Goal: Task Accomplishment & Management: Manage account settings

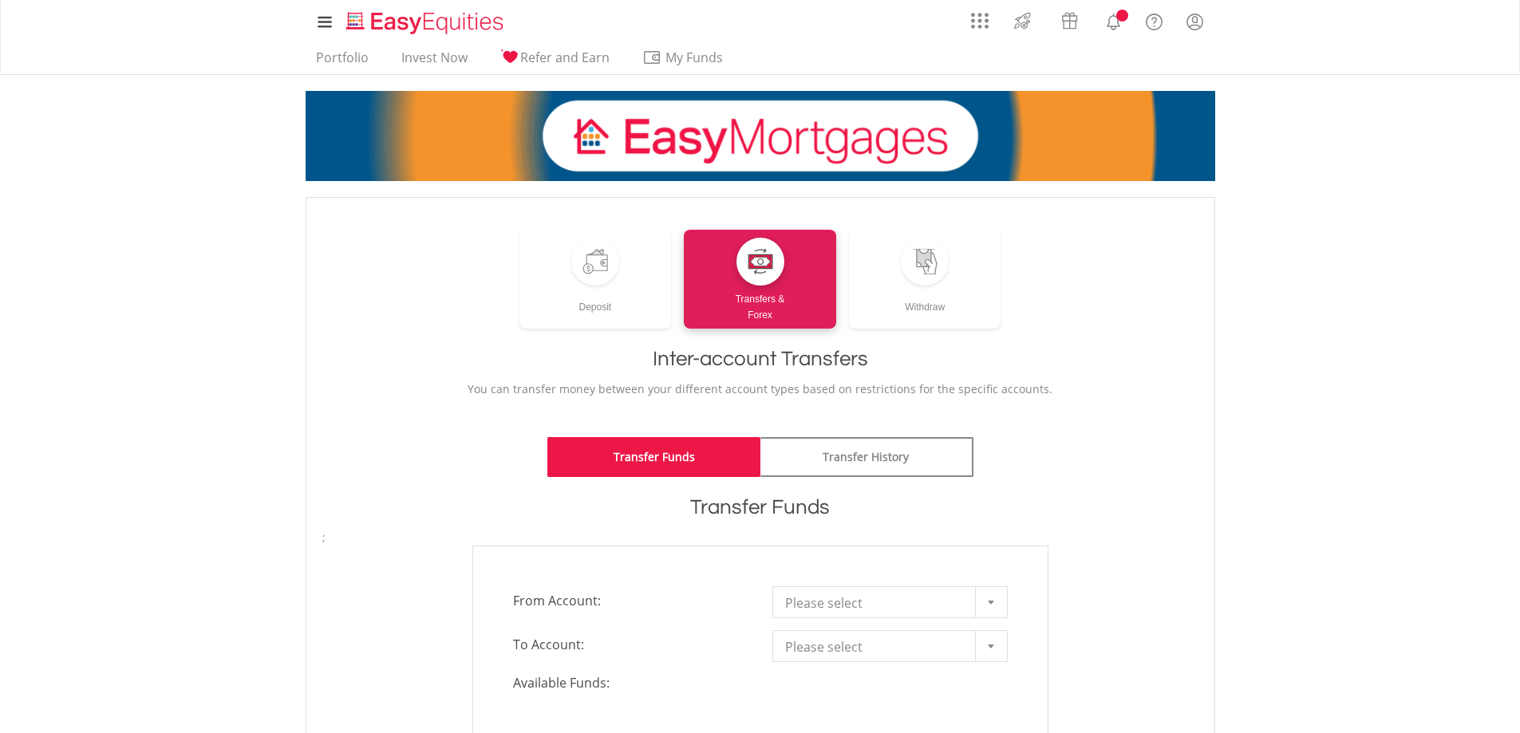
scroll to position [160, 0]
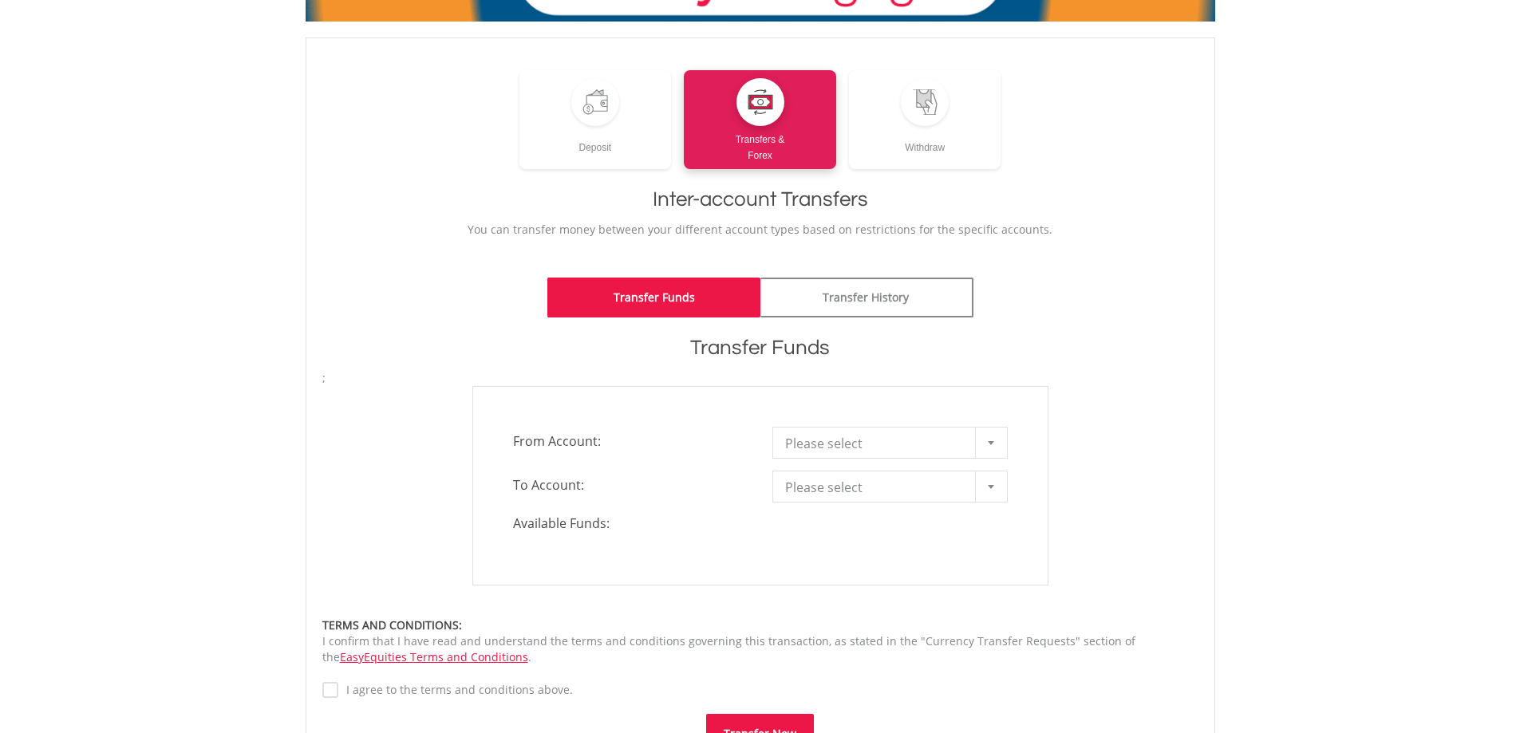
click at [908, 440] on span "Please select" at bounding box center [878, 444] width 186 height 32
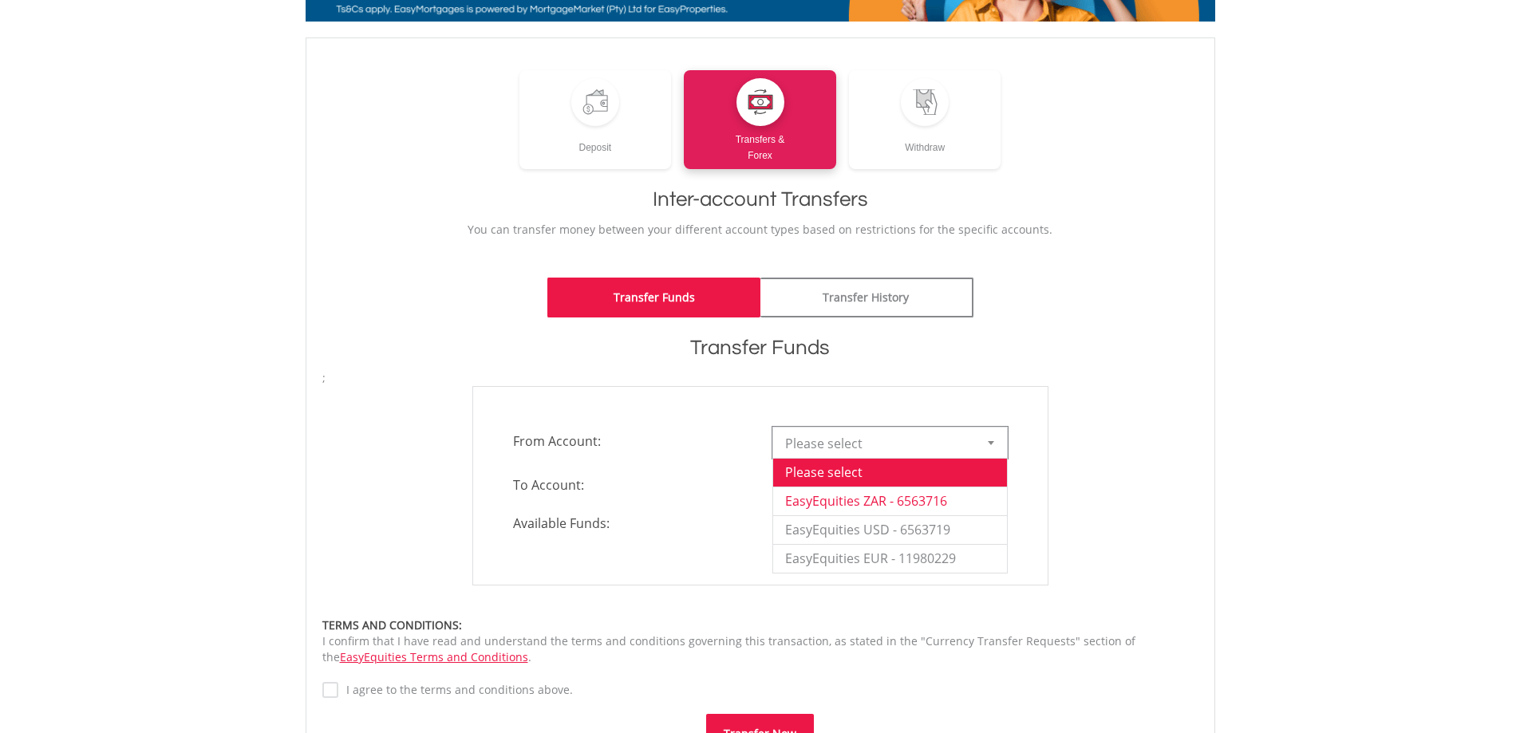
click at [915, 496] on li "EasyEquities ZAR - 6563716" at bounding box center [890, 501] width 234 height 29
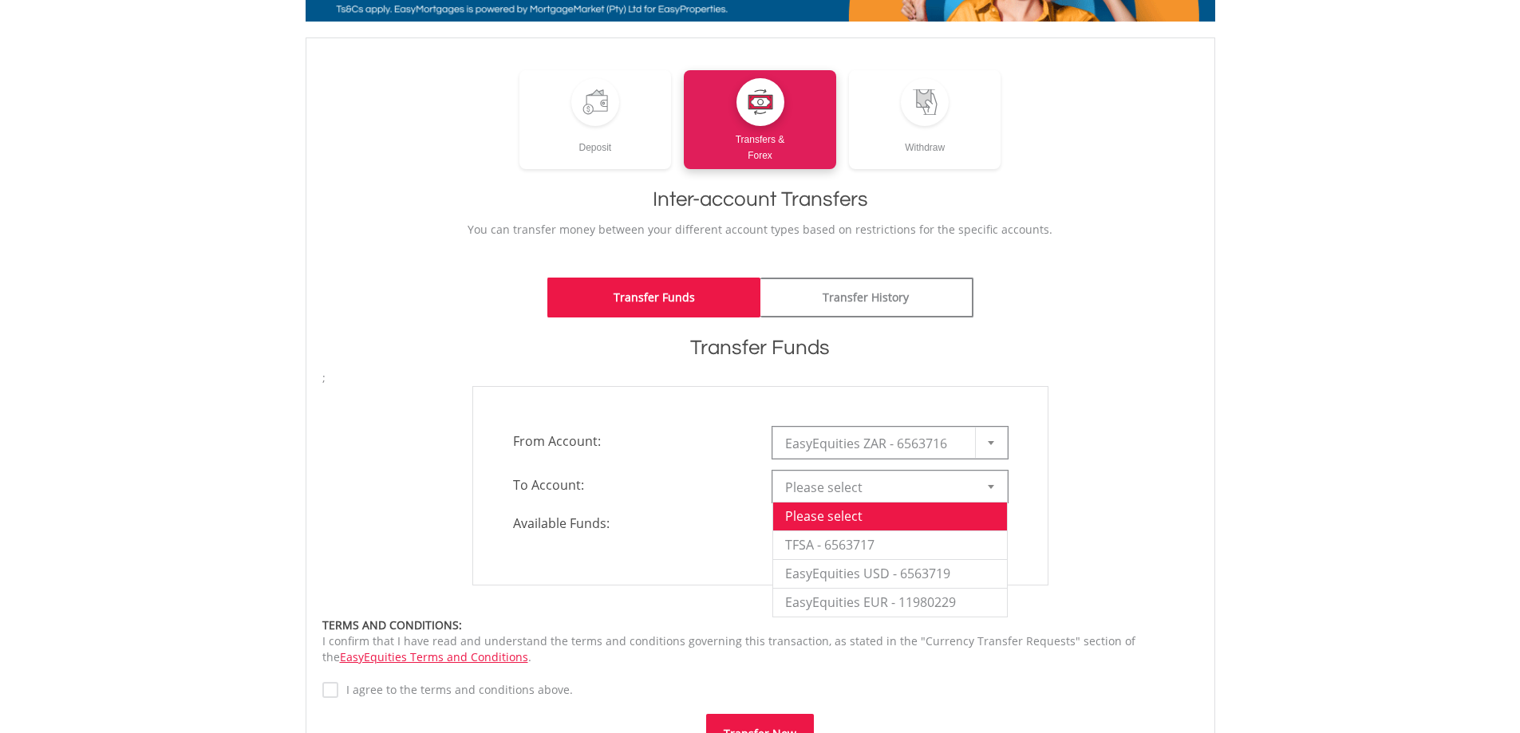
click at [915, 494] on span "Please select" at bounding box center [878, 487] width 186 height 32
click at [900, 577] on li "EasyEquities USD - 6563719" at bounding box center [890, 573] width 234 height 29
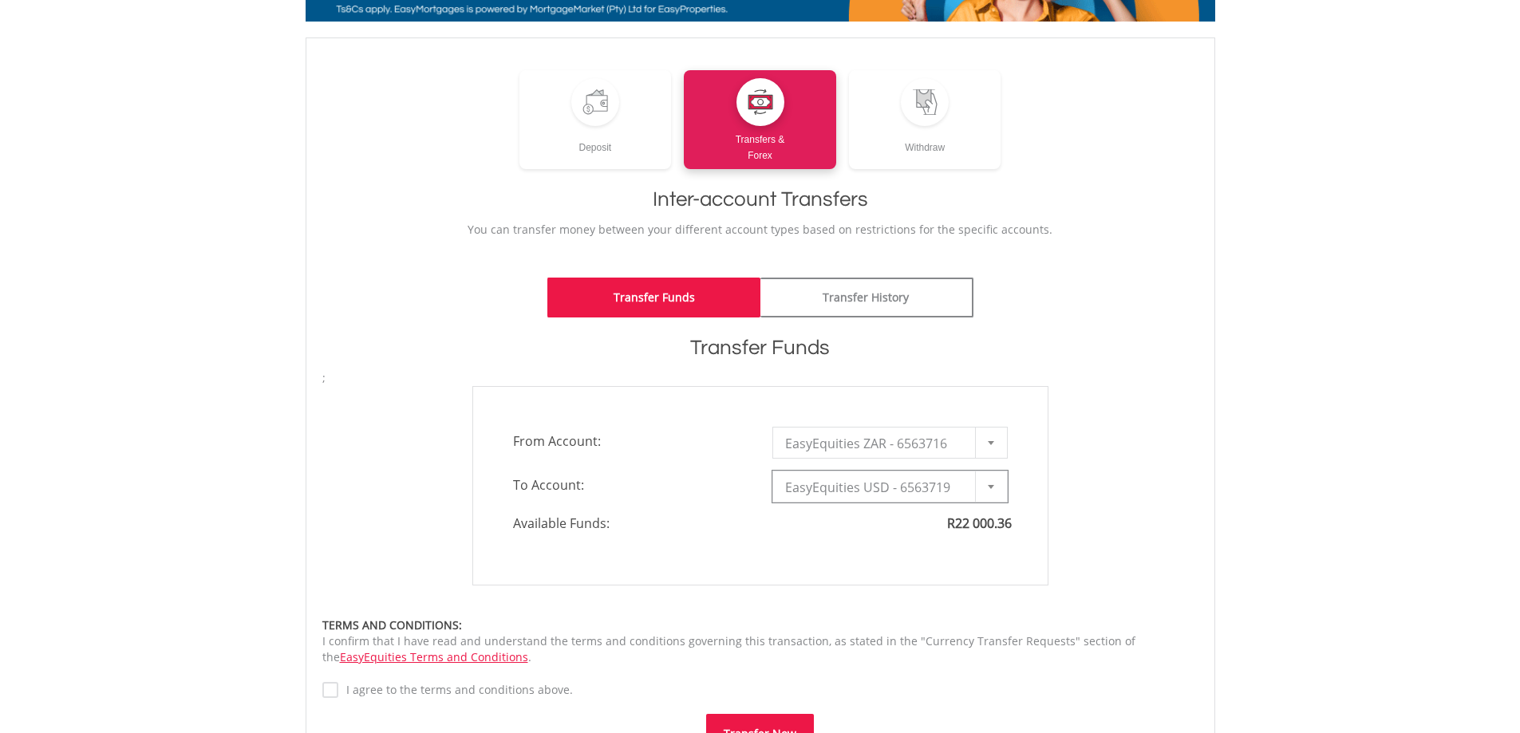
type input "*"
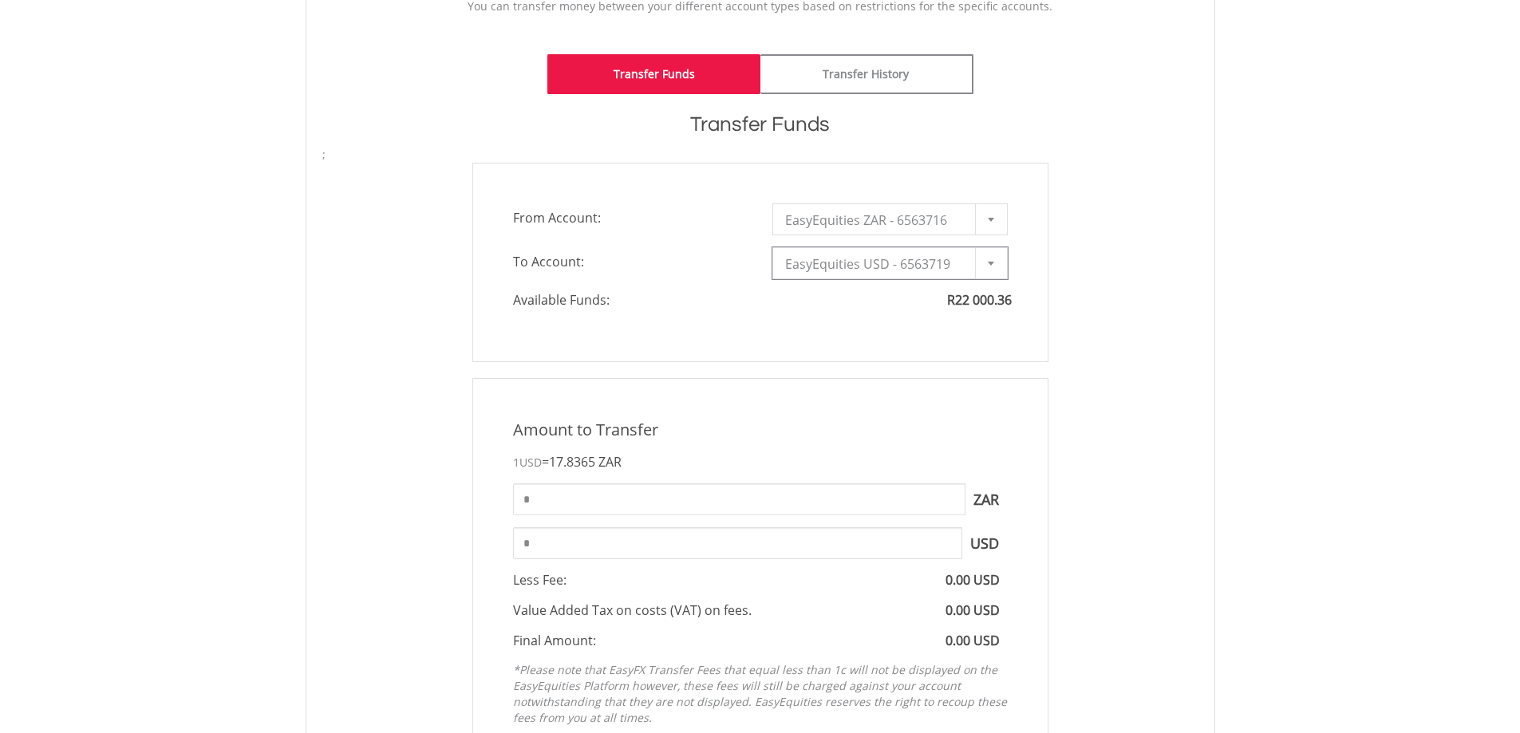
scroll to position [479, 0]
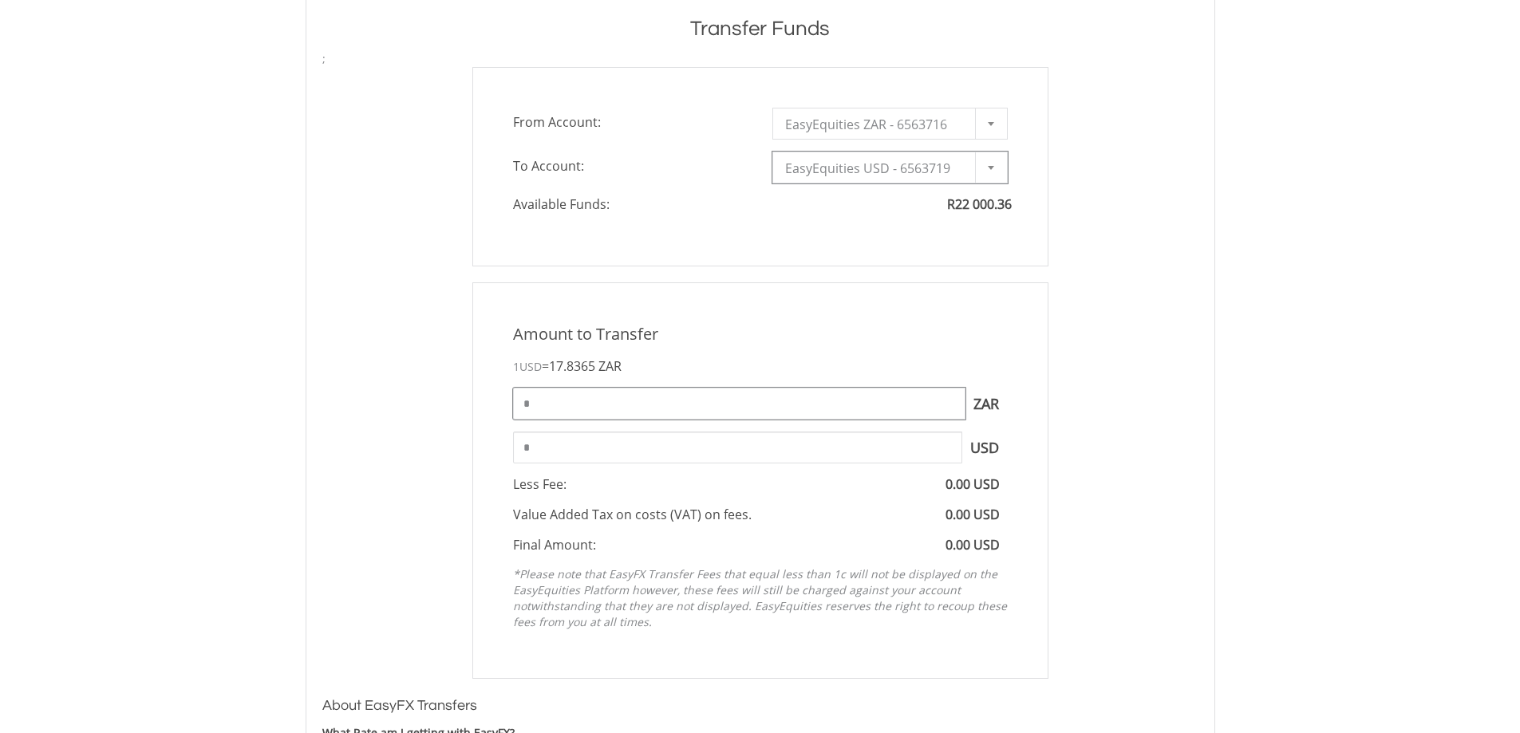
click at [719, 396] on input "*" at bounding box center [739, 404] width 452 height 32
type input "*****"
type input "*******"
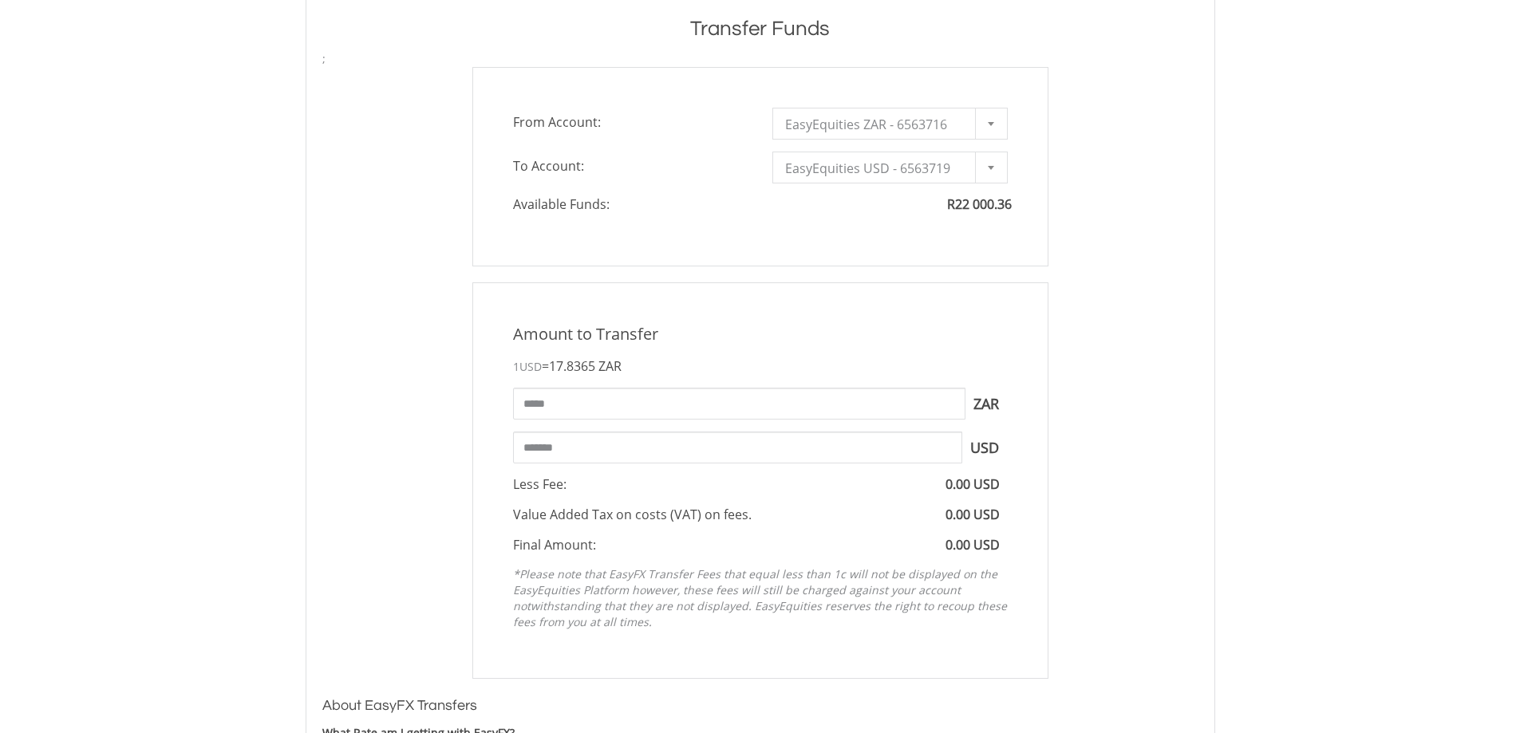
click at [1109, 352] on div "Amount to Transfer 1 USD = 17.8365 ZAR ***** ZAR You can transfer funds into yo…" at bounding box center [760, 480] width 900 height 396
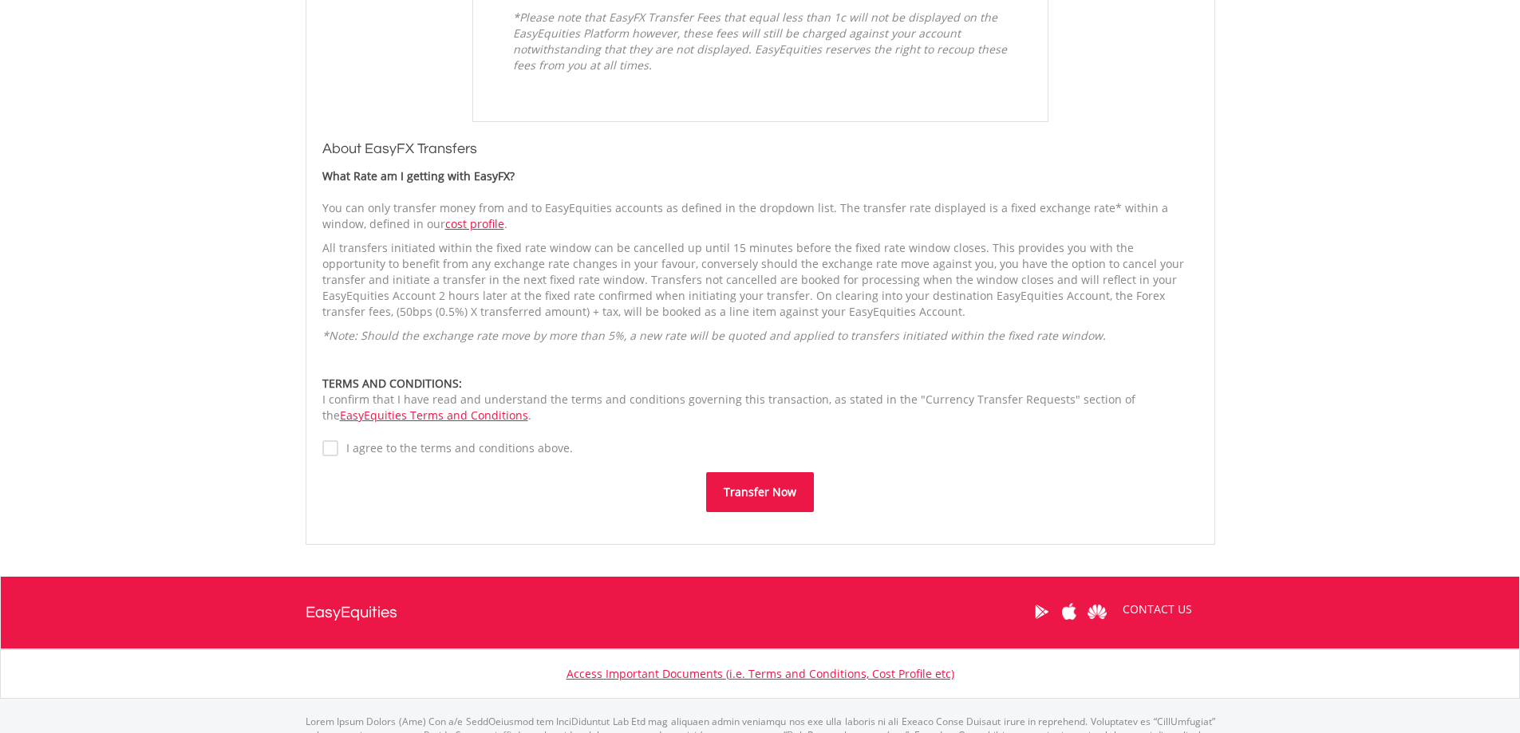
scroll to position [1037, 0]
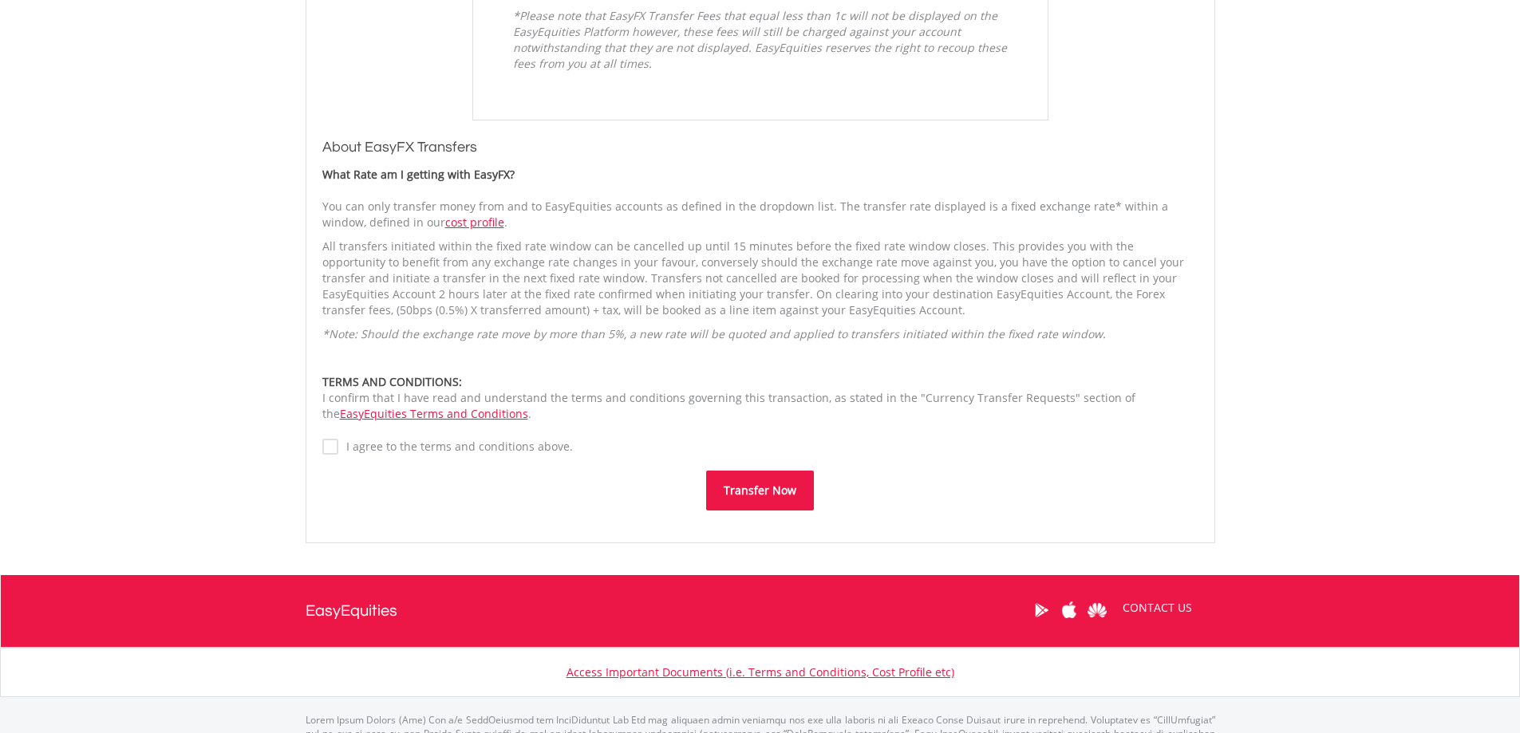
click at [390, 450] on label "I agree to the terms and conditions above." at bounding box center [455, 447] width 235 height 16
click at [744, 480] on button "Transfer Now" at bounding box center [760, 491] width 108 height 40
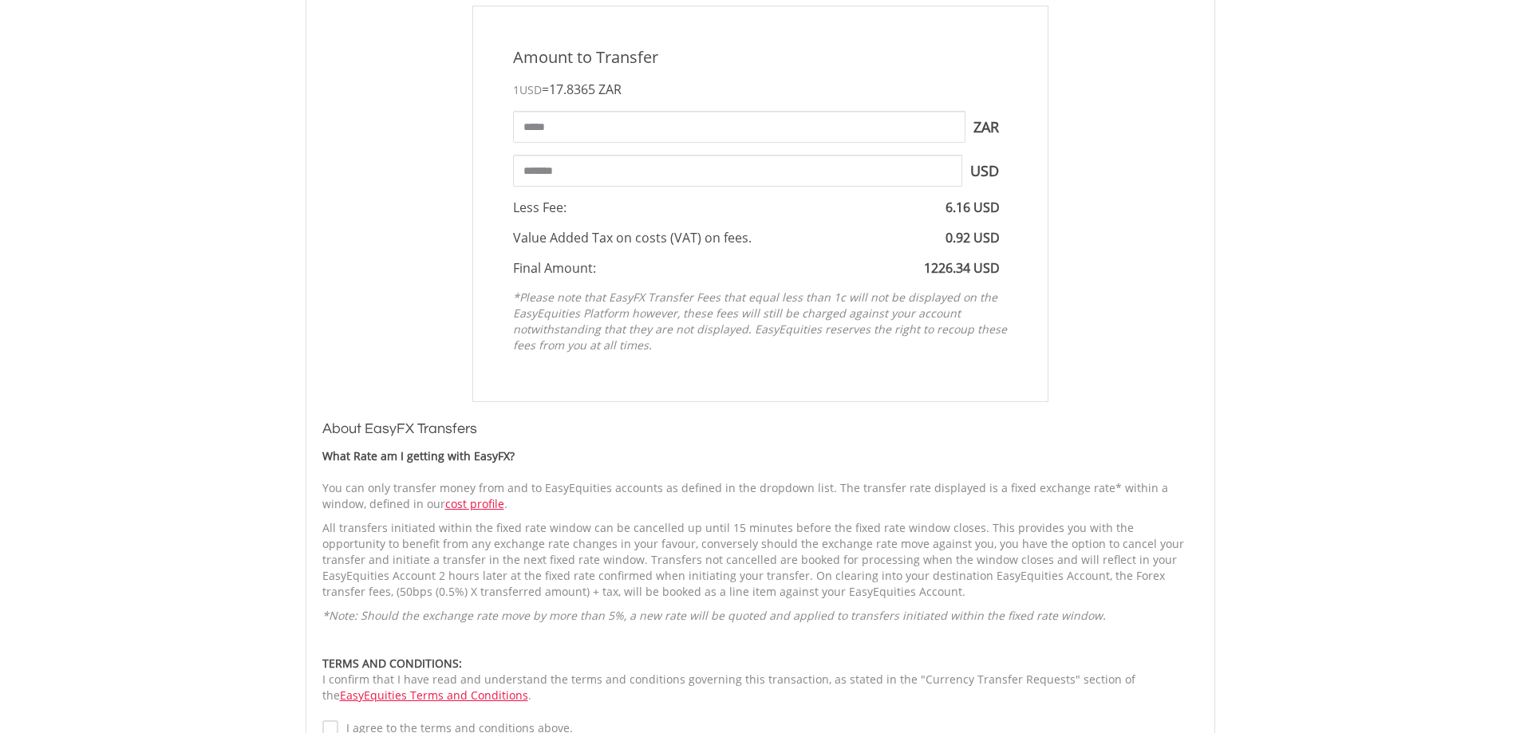
scroll to position [718, 0]
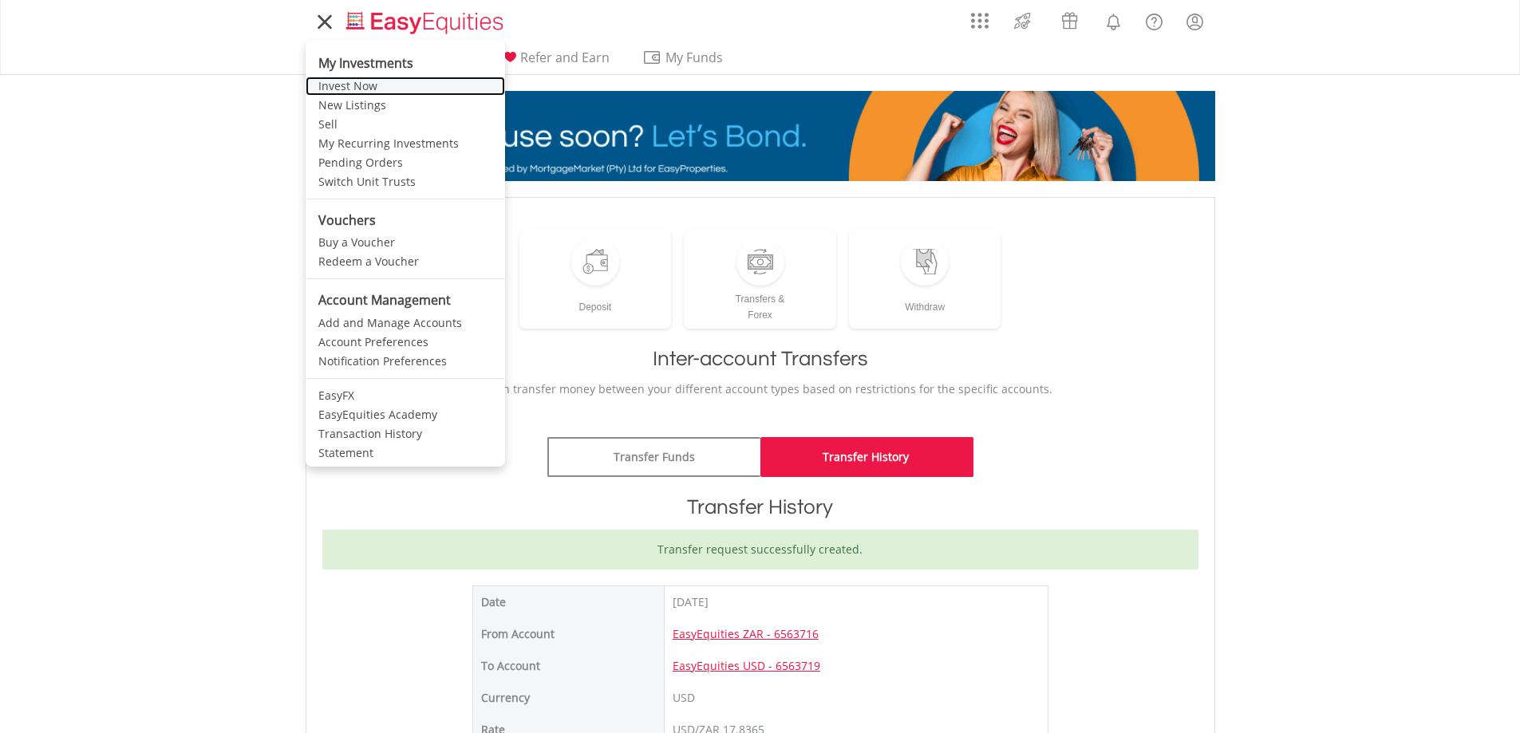
click at [361, 81] on link "Invest Now" at bounding box center [405, 86] width 199 height 19
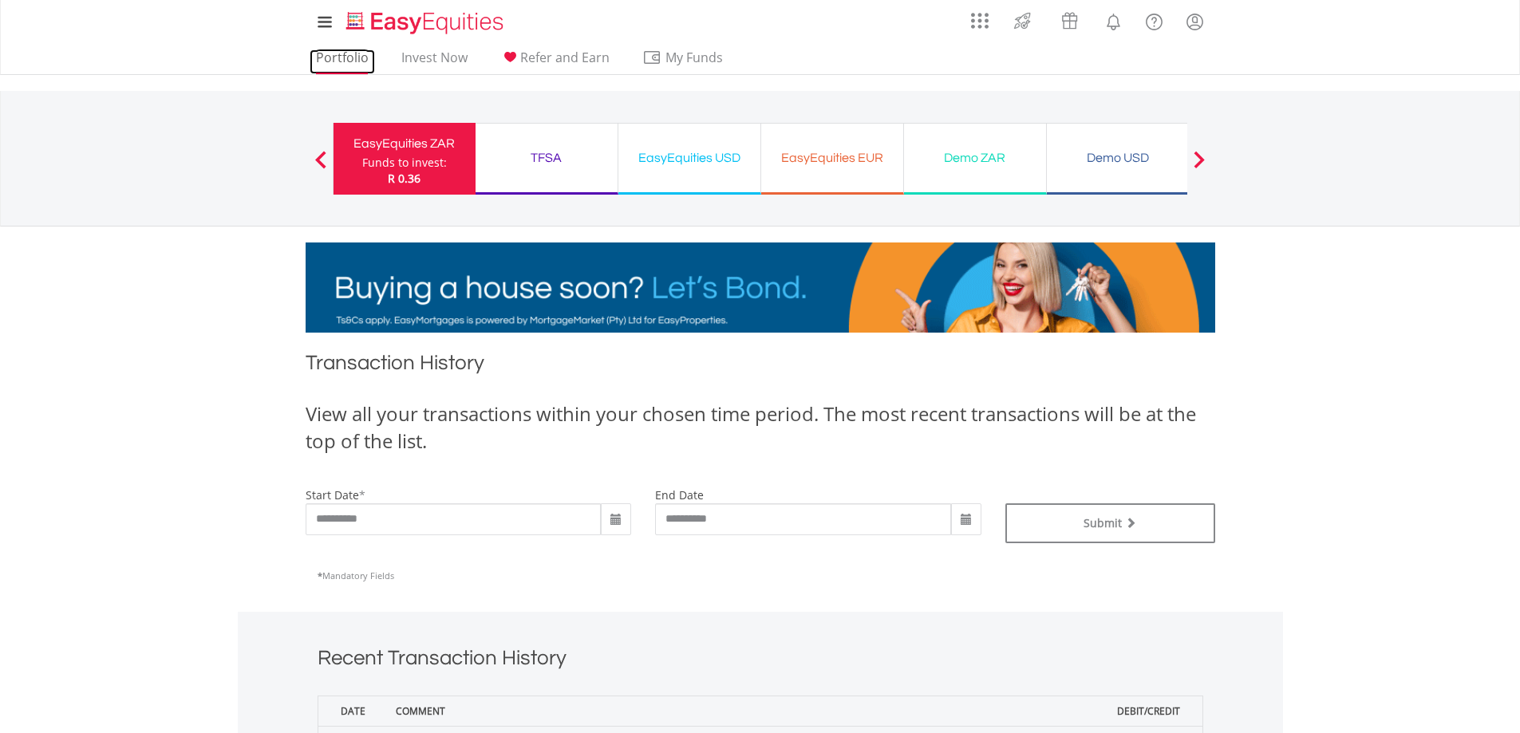
click at [365, 55] on link "Portfolio" at bounding box center [342, 61] width 65 height 25
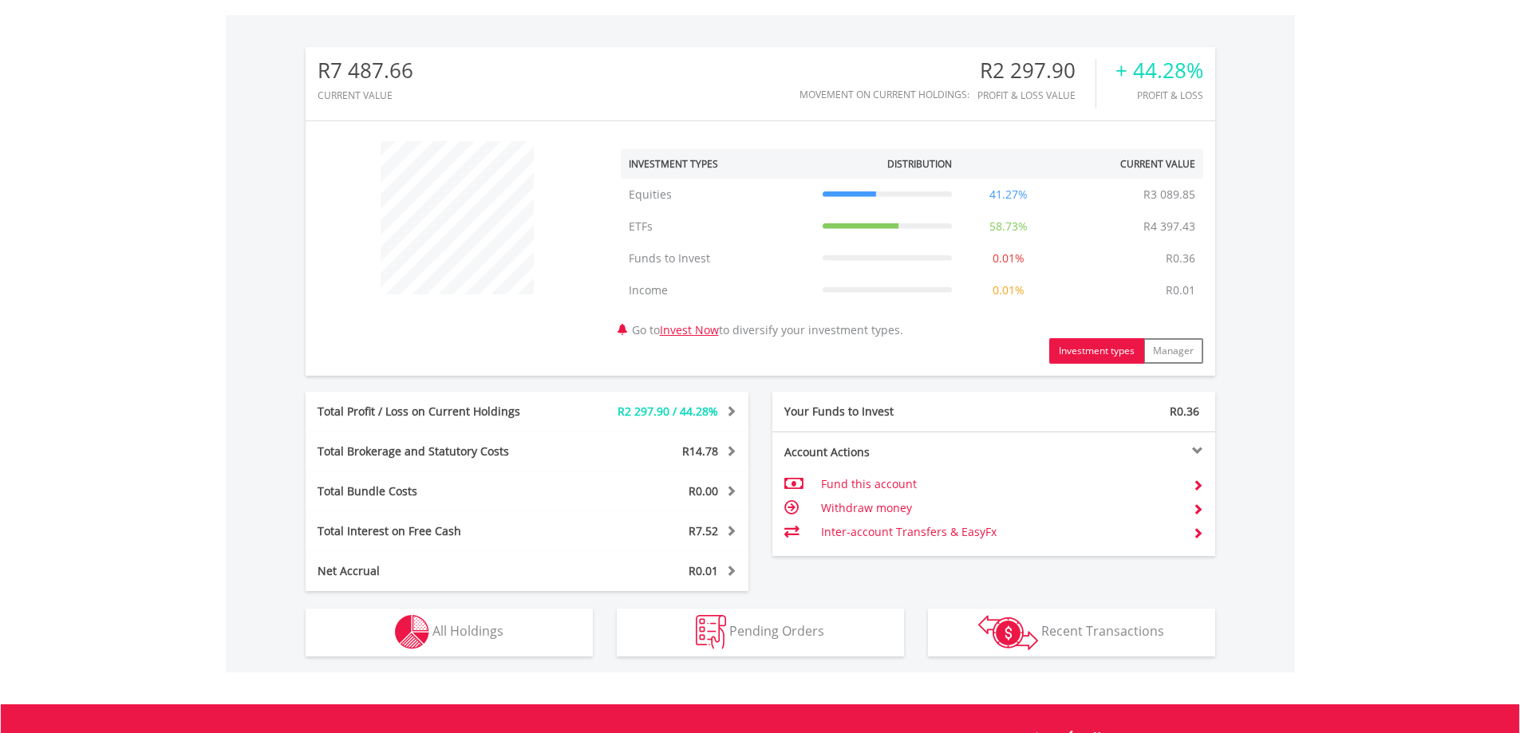
scroll to position [558, 0]
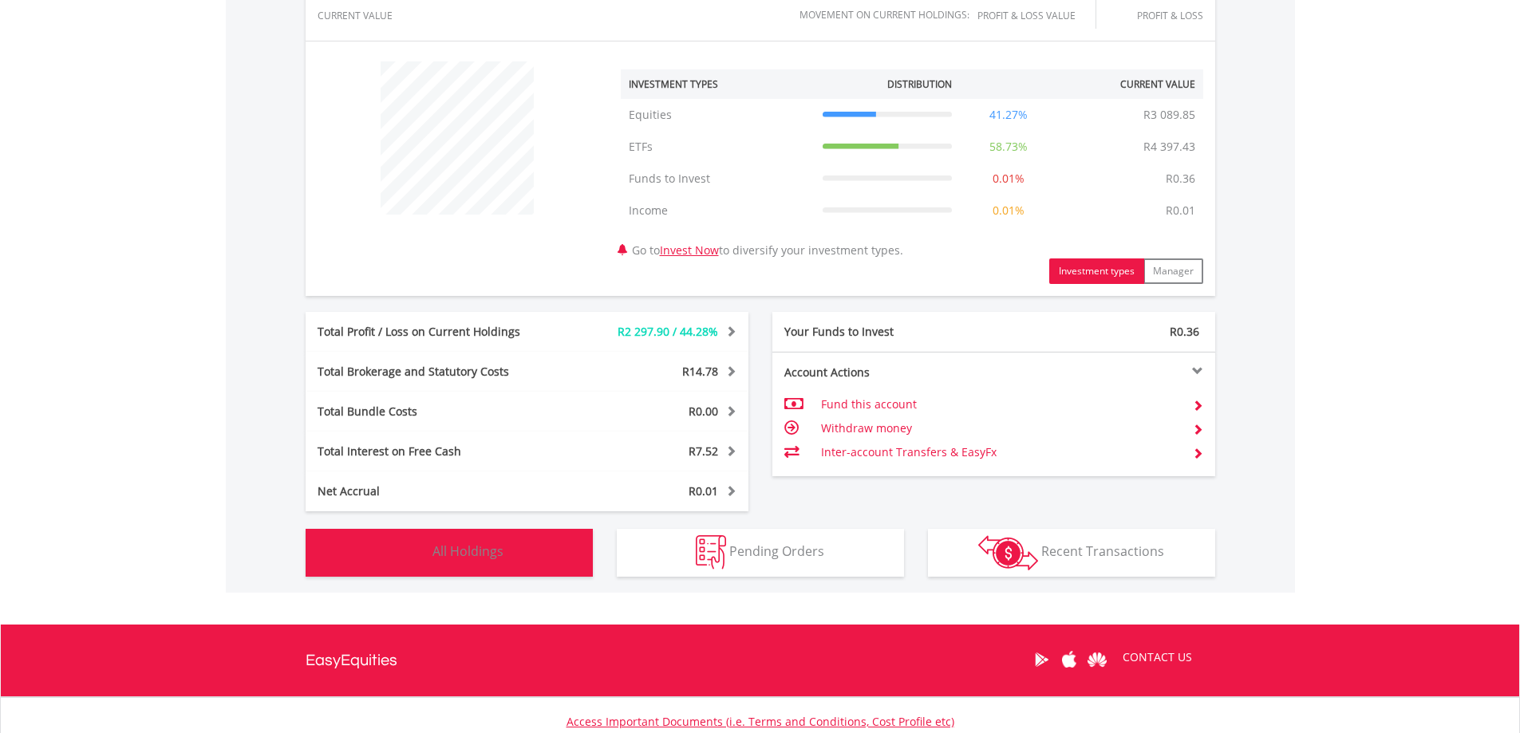
click at [504, 551] on button "Holdings All Holdings" at bounding box center [449, 553] width 287 height 48
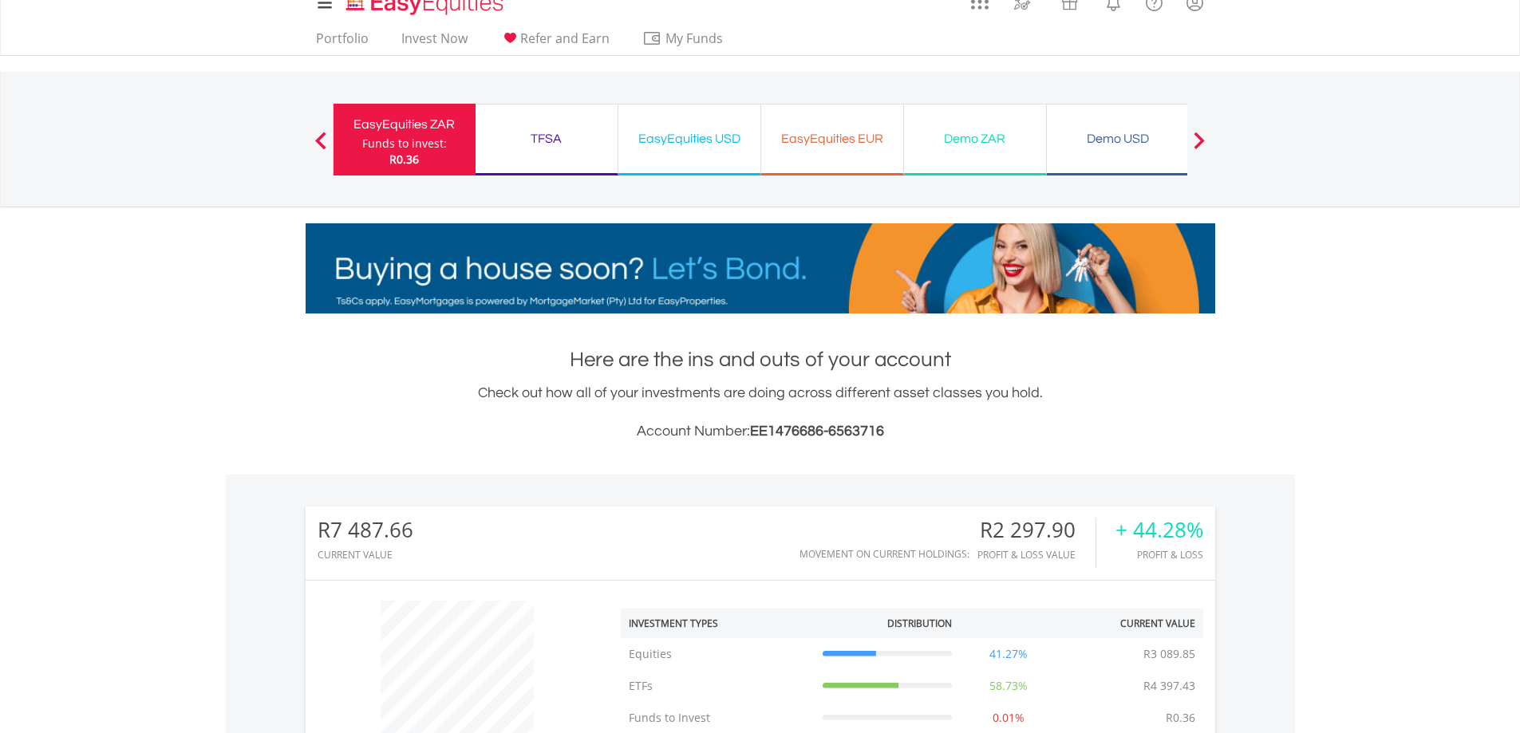
scroll to position [0, 0]
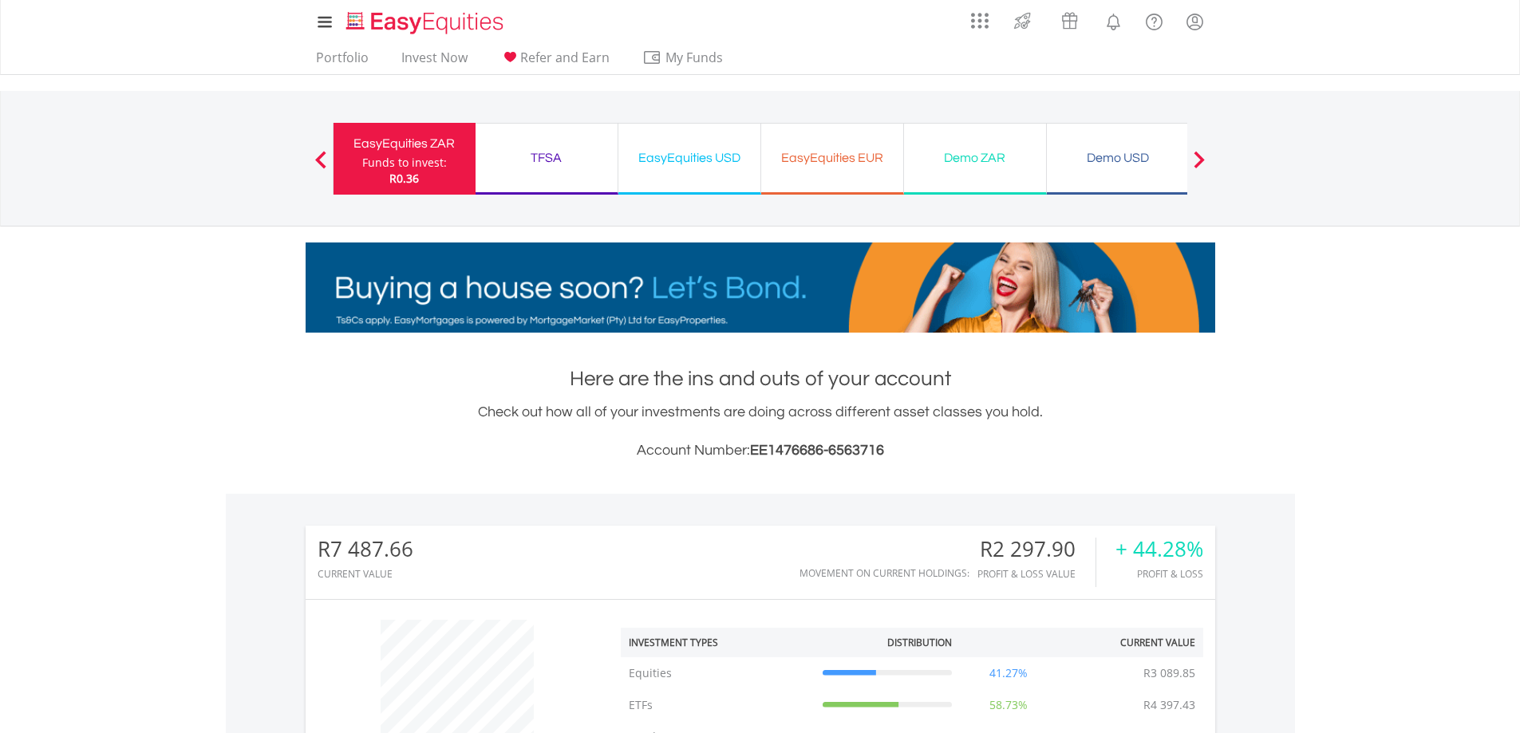
click at [713, 156] on div "EasyEquities USD" at bounding box center [689, 158] width 123 height 22
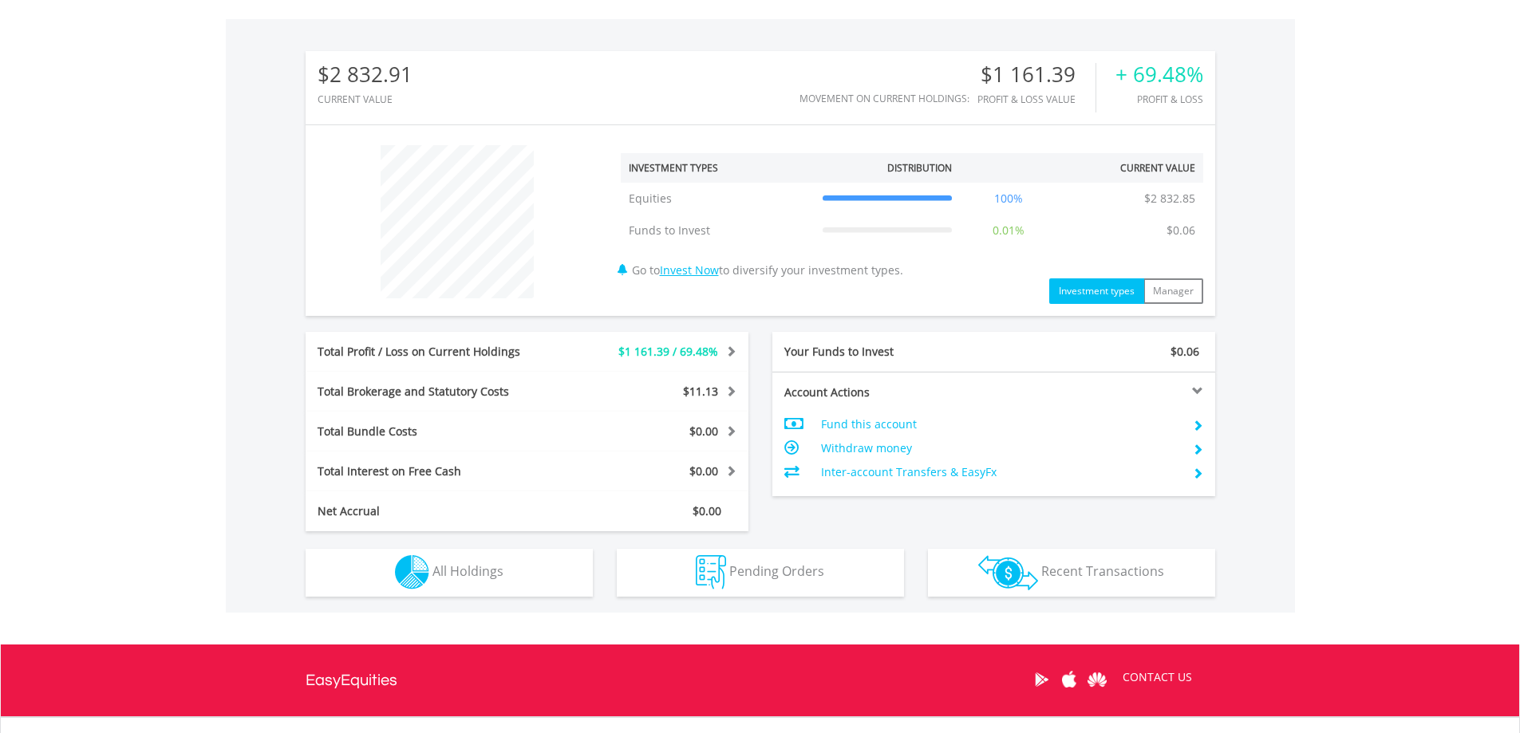
scroll to position [479, 0]
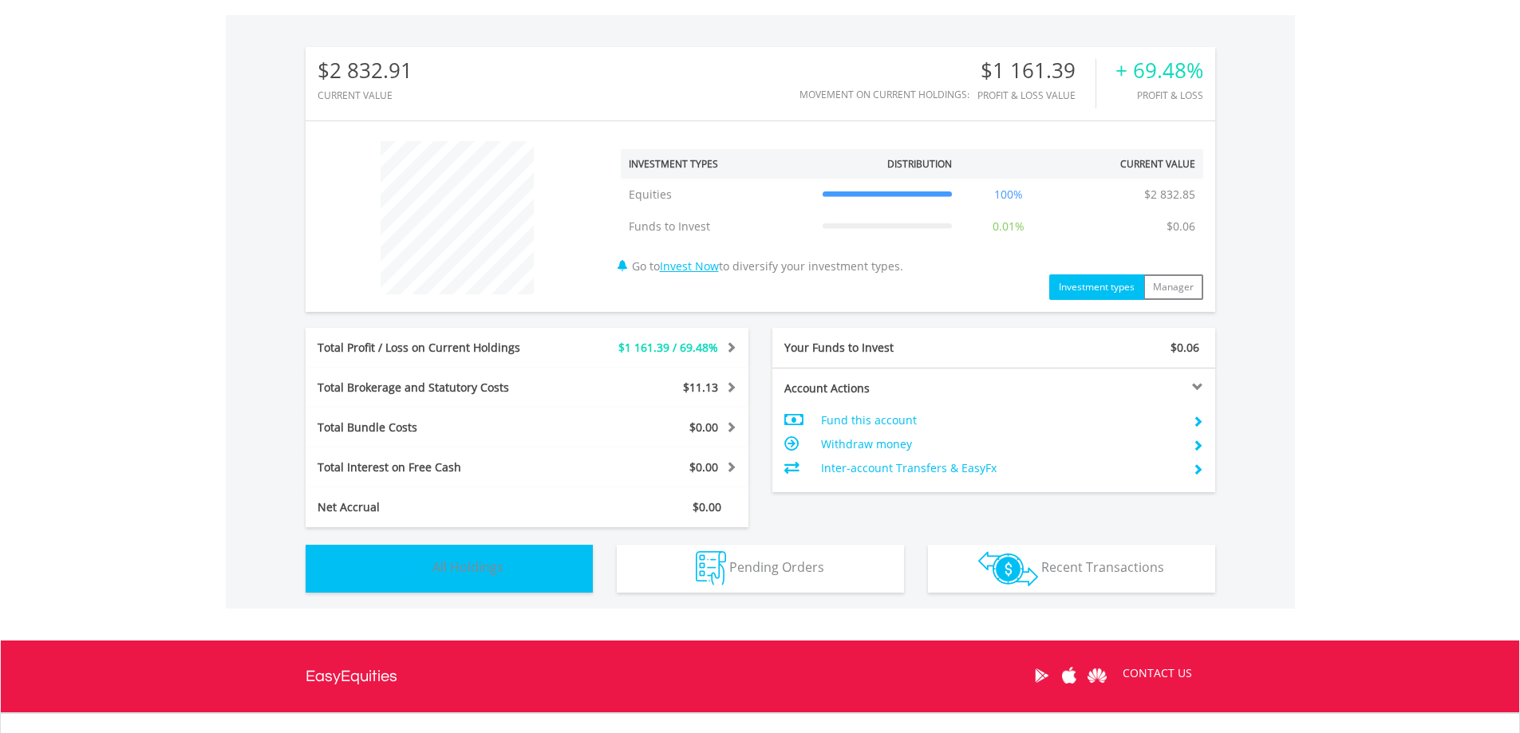
click at [530, 559] on button "Holdings All Holdings" at bounding box center [449, 569] width 287 height 48
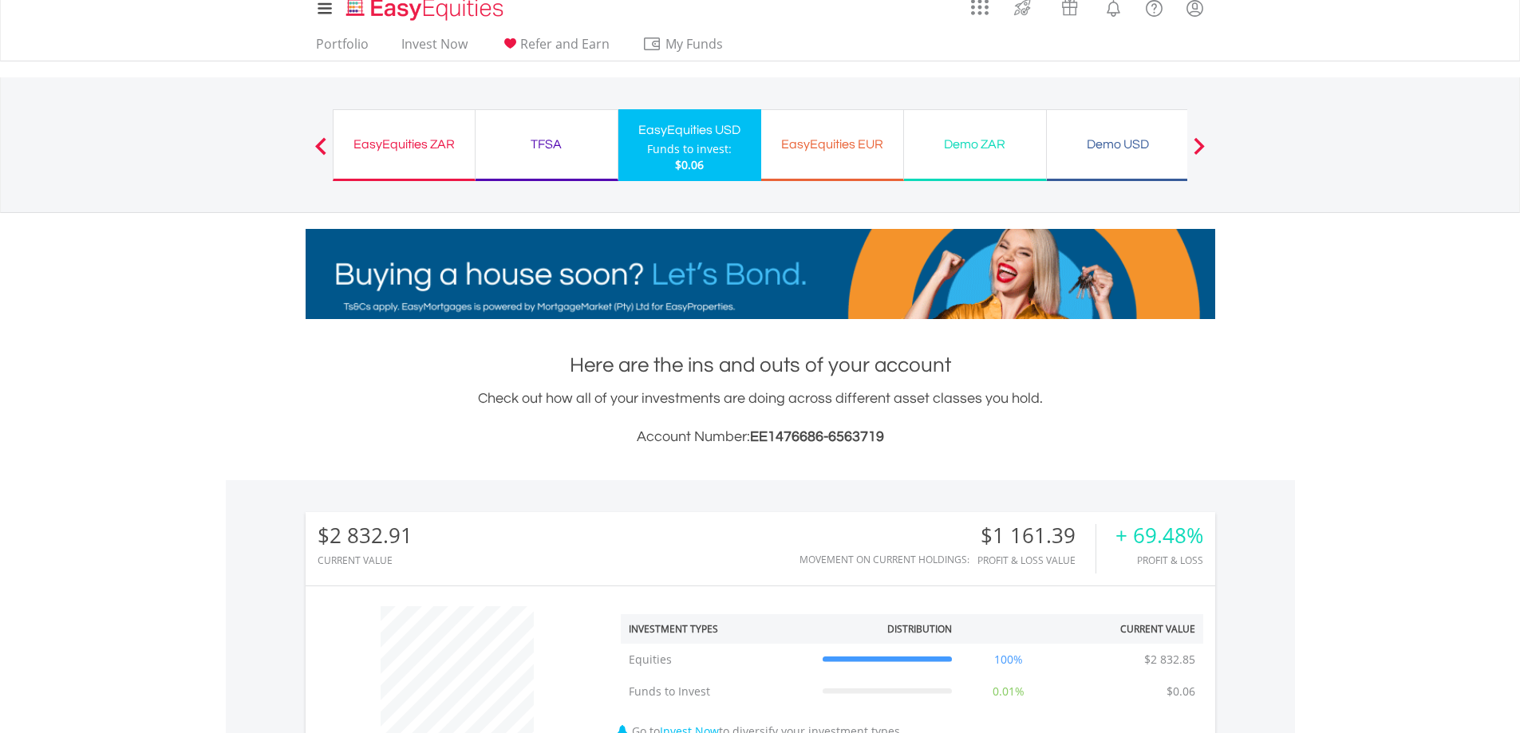
scroll to position [0, 0]
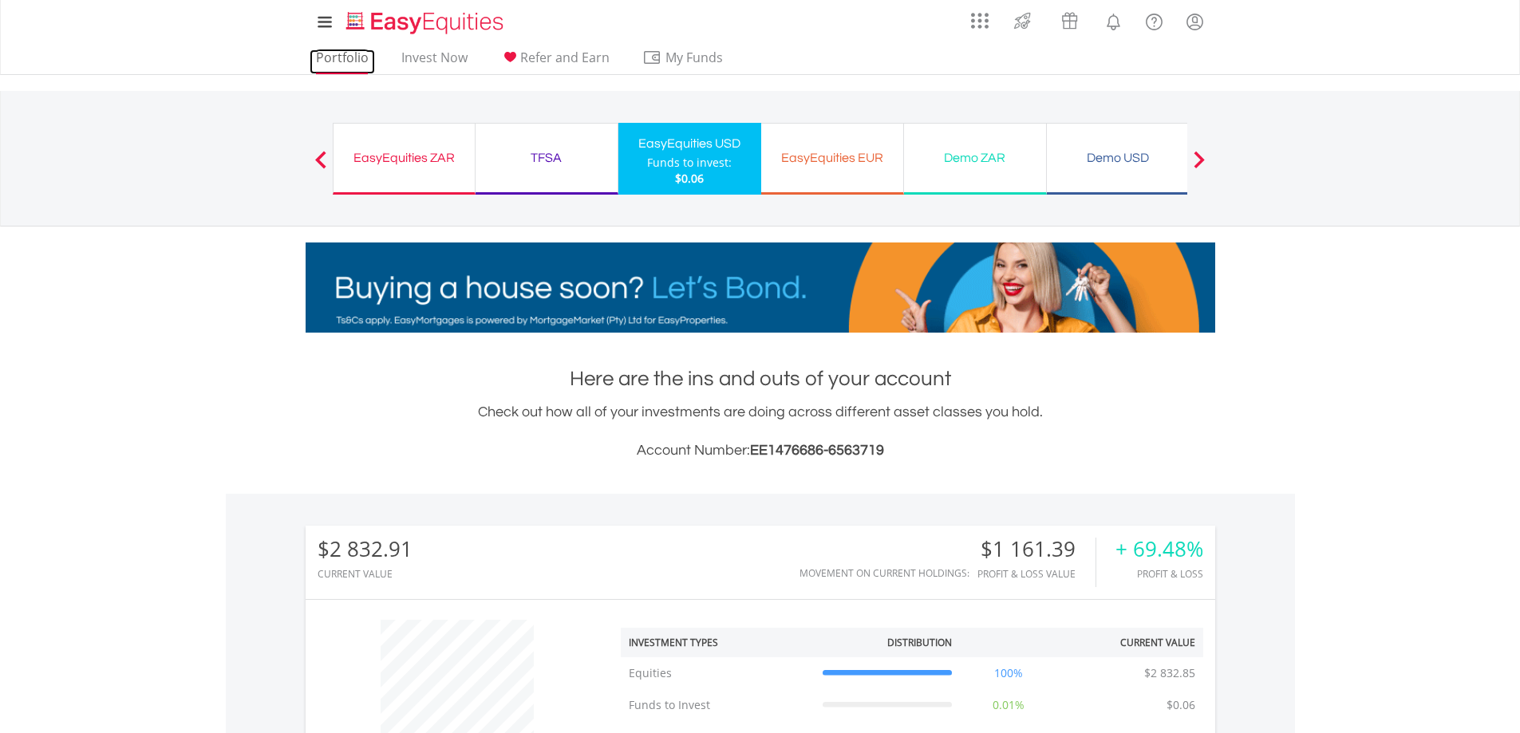
click at [360, 53] on link "Portfolio" at bounding box center [342, 61] width 65 height 25
